Goal: Use online tool/utility: Use online tool/utility

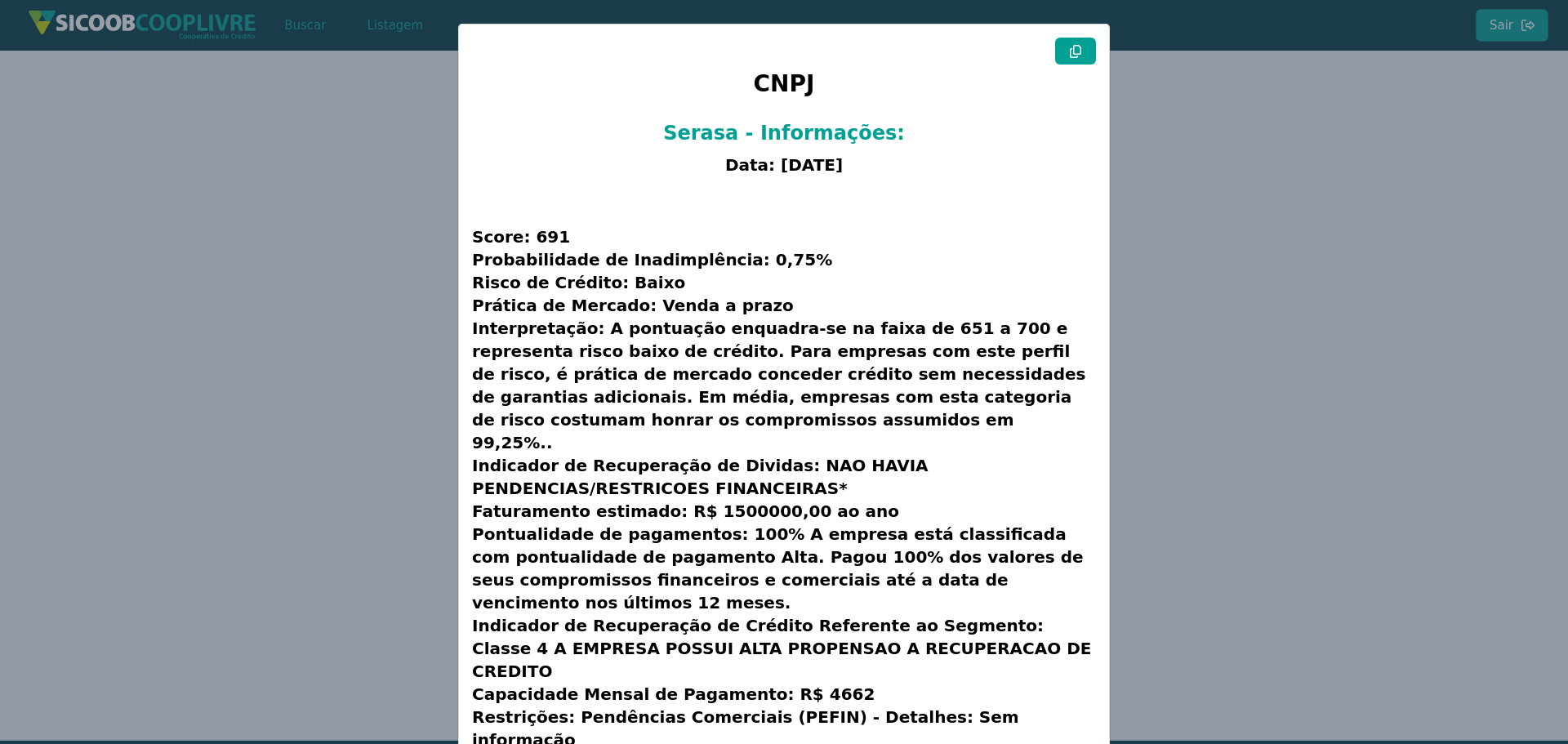
click at [401, 278] on modal-container "CNPJ Serasa - Informações: Data: [DATE] Score: 691 Probabilidade de Inadimplênc…" at bounding box center [784, 372] width 1568 height 744
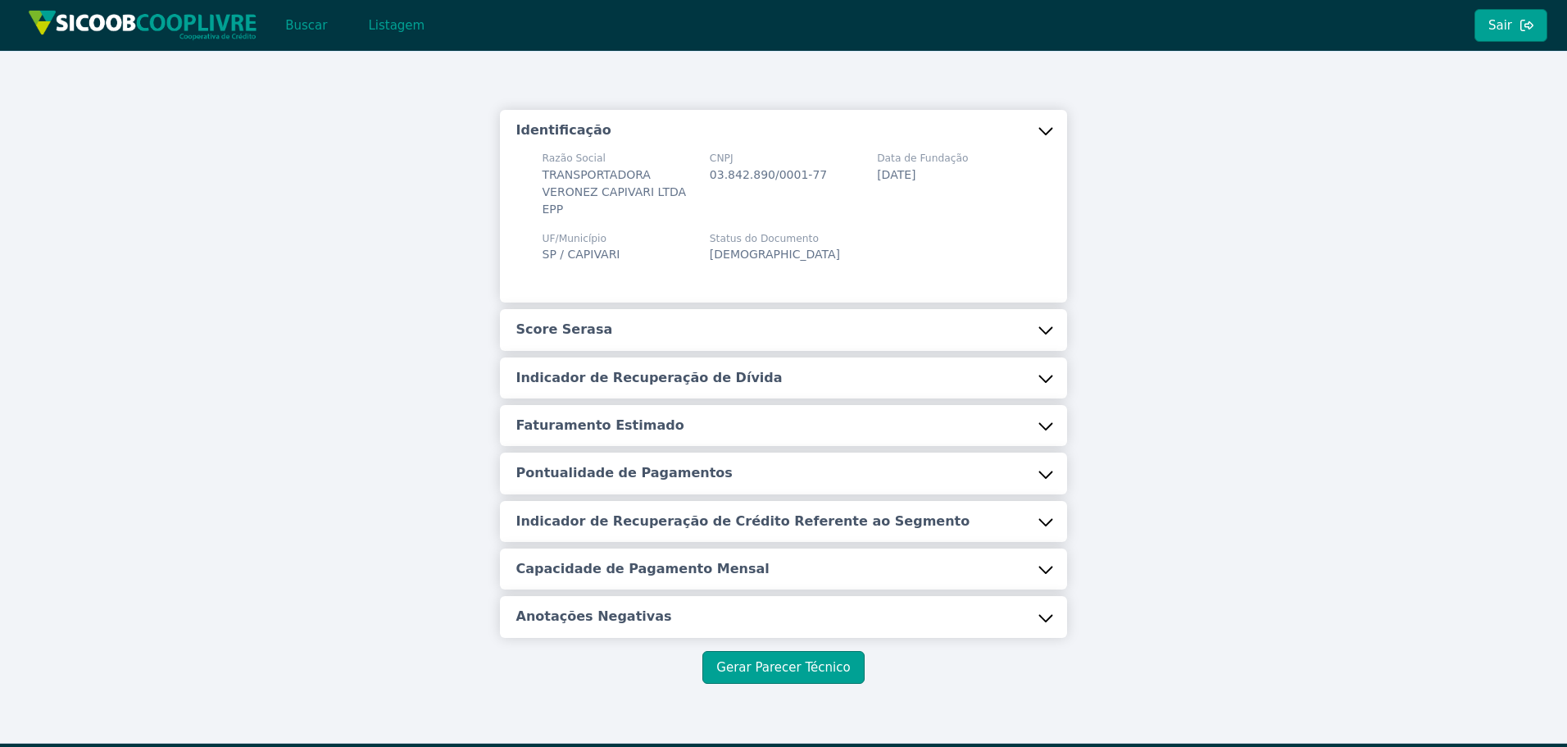
click at [301, 28] on button "Buscar" at bounding box center [306, 25] width 70 height 33
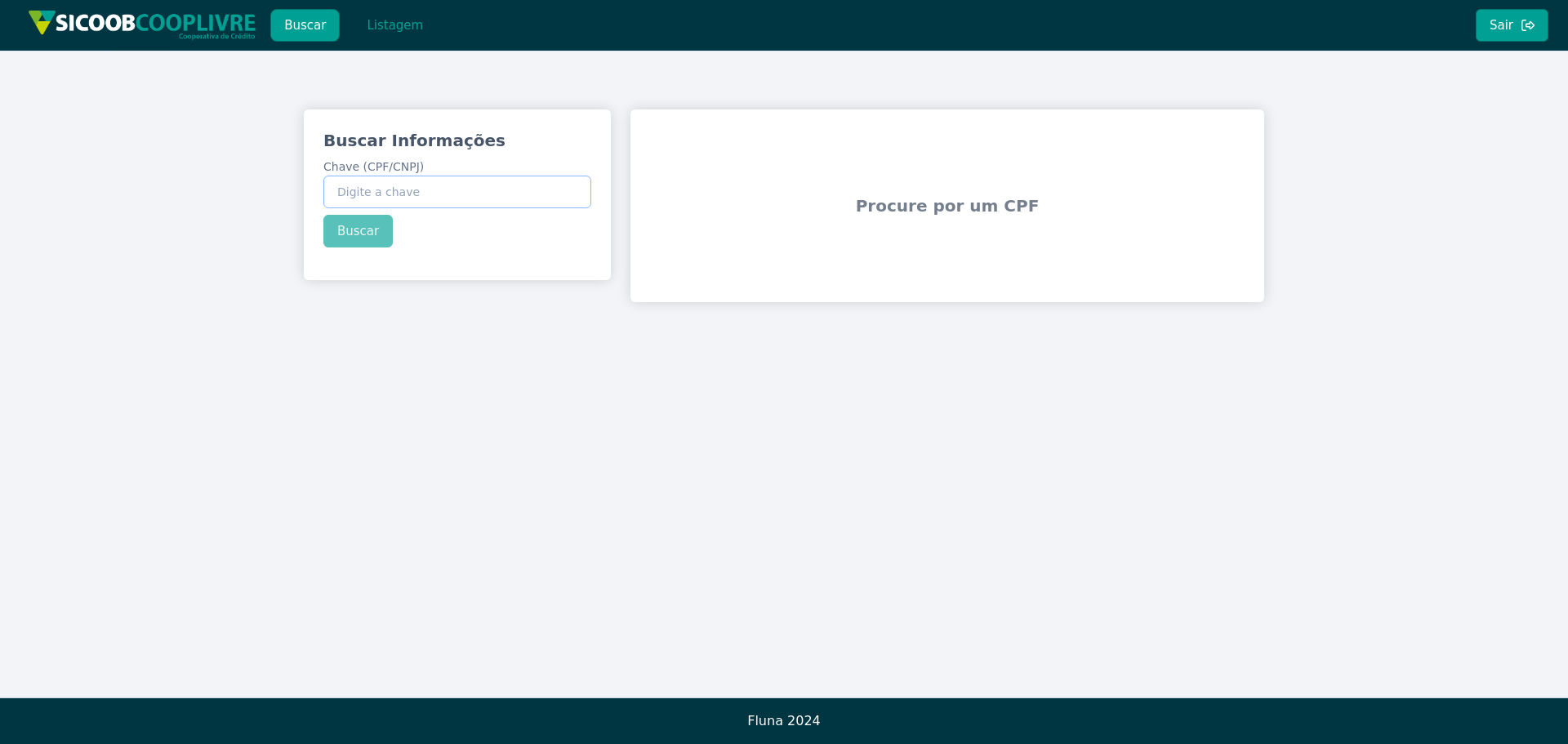
paste input "859.796.518-53"
type input "859.796.518-53"
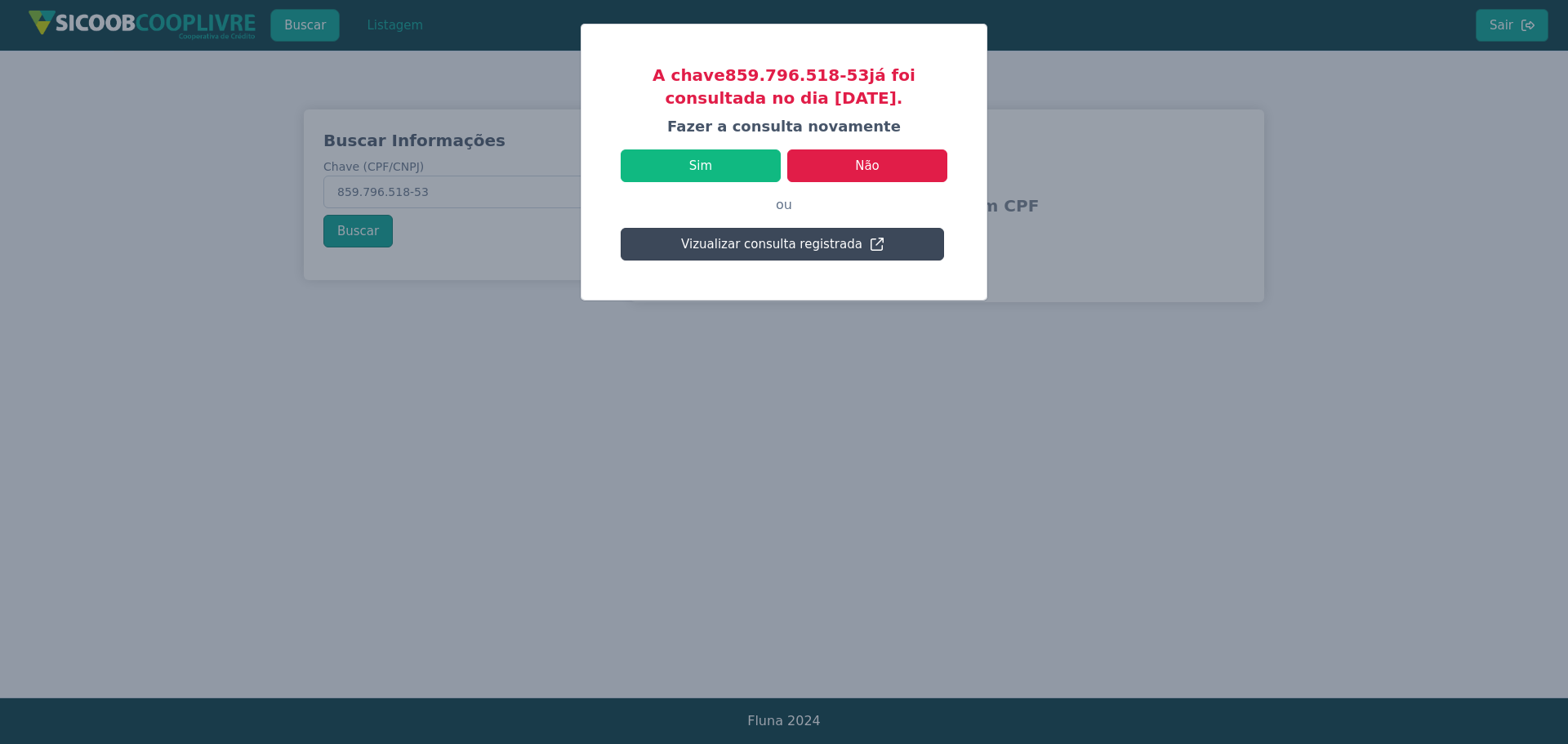
click at [768, 247] on button "Vizualizar consulta registrada" at bounding box center [782, 244] width 324 height 33
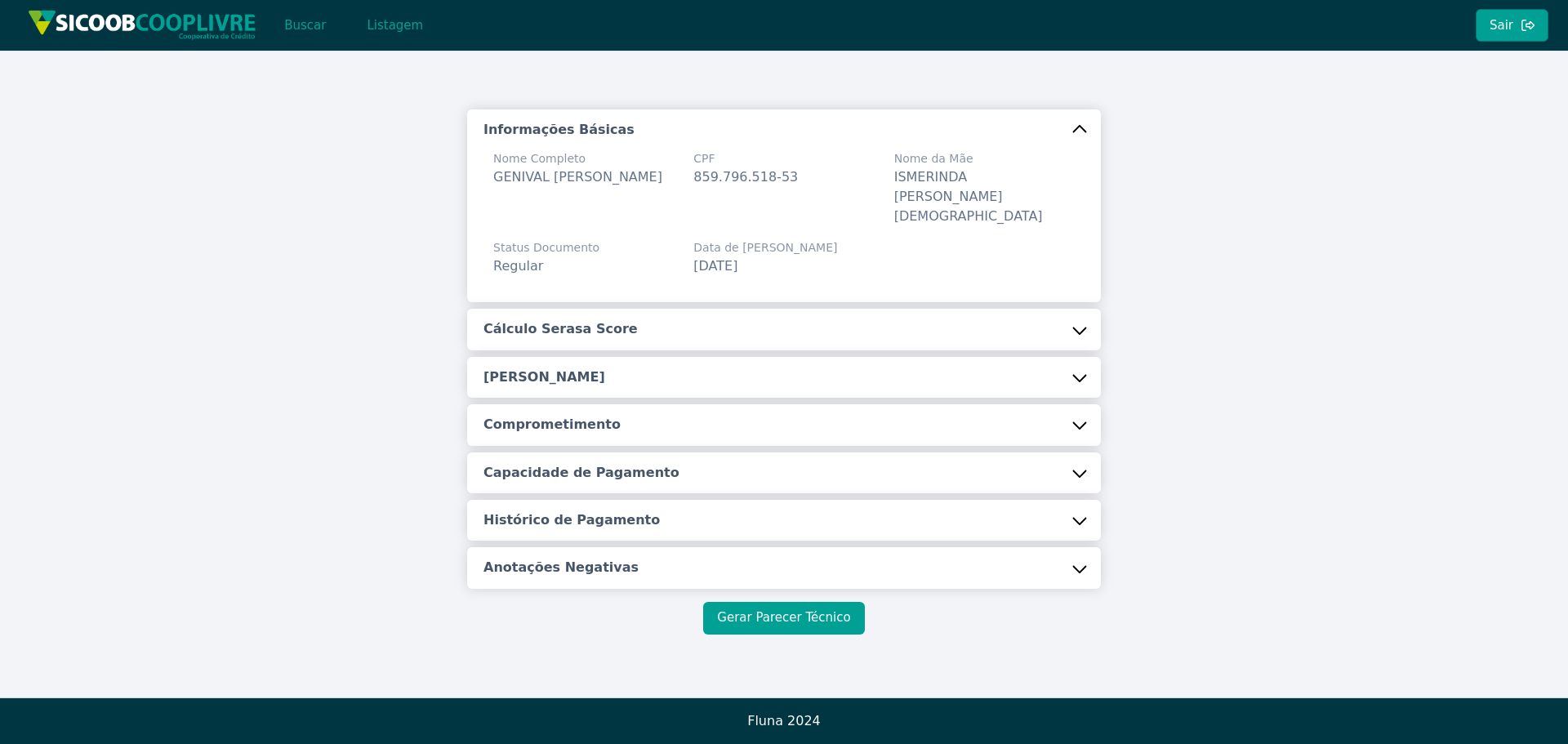
click at [760, 602] on button "Gerar Parecer Técnico" at bounding box center [783, 618] width 160 height 33
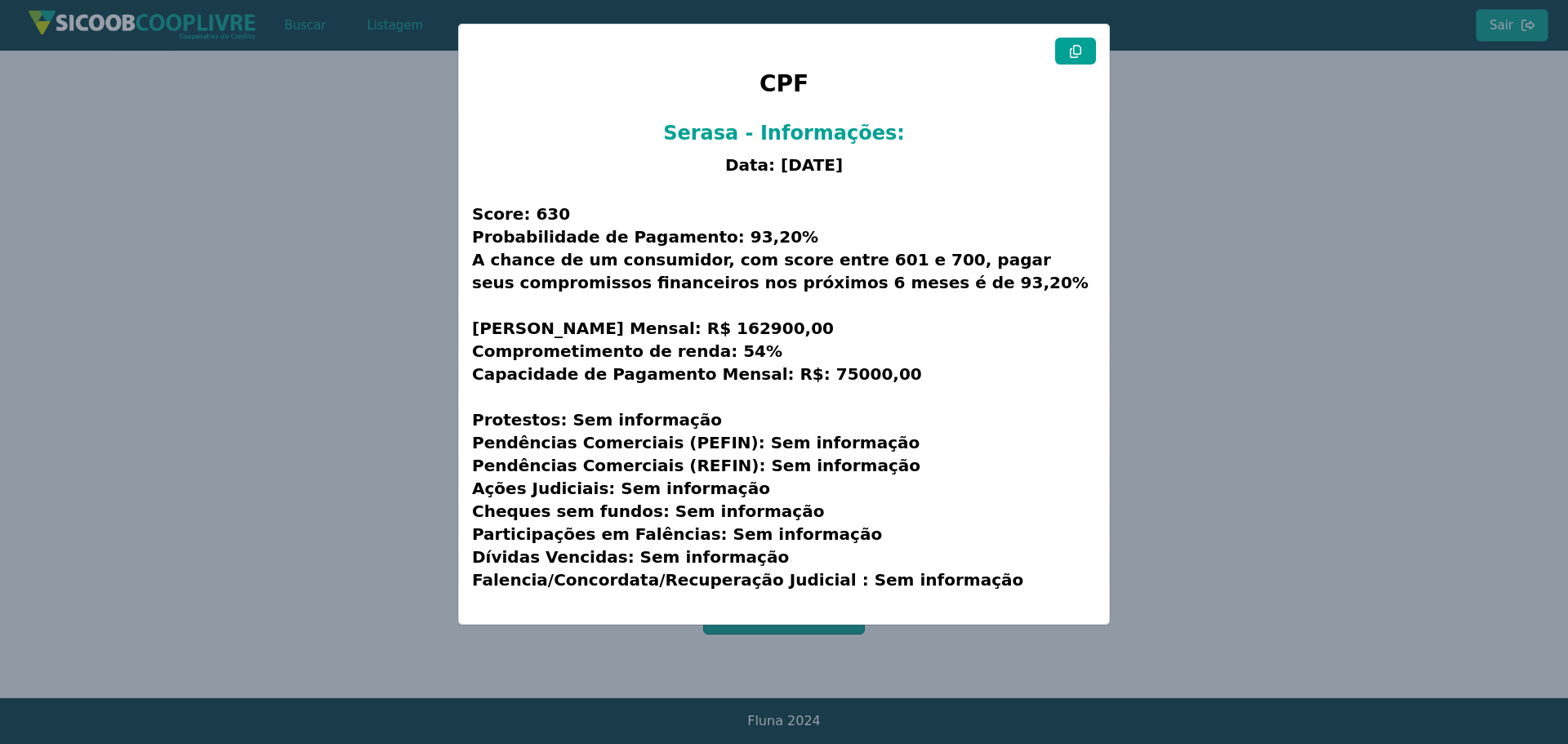
click at [1063, 52] on button at bounding box center [1075, 51] width 41 height 27
drag, startPoint x: 1290, startPoint y: 349, endPoint x: 1125, endPoint y: 306, distance: 170.5
click at [1290, 349] on modal-container "CPF Serasa - Informações: Data: [DATE] Score: 630 Probabilidade de Pagamento: 9…" at bounding box center [784, 372] width 1568 height 744
